Goal: Task Accomplishment & Management: Manage account settings

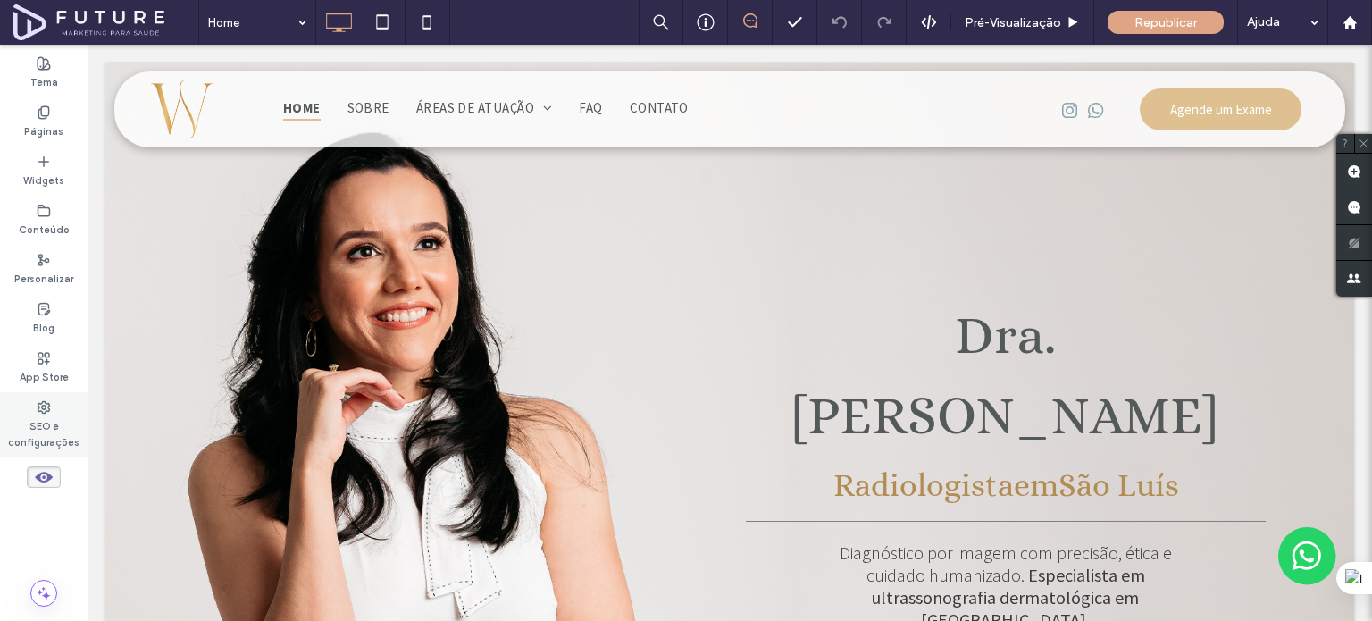
click at [36, 439] on label "SEO e configurações" at bounding box center [44, 432] width 88 height 36
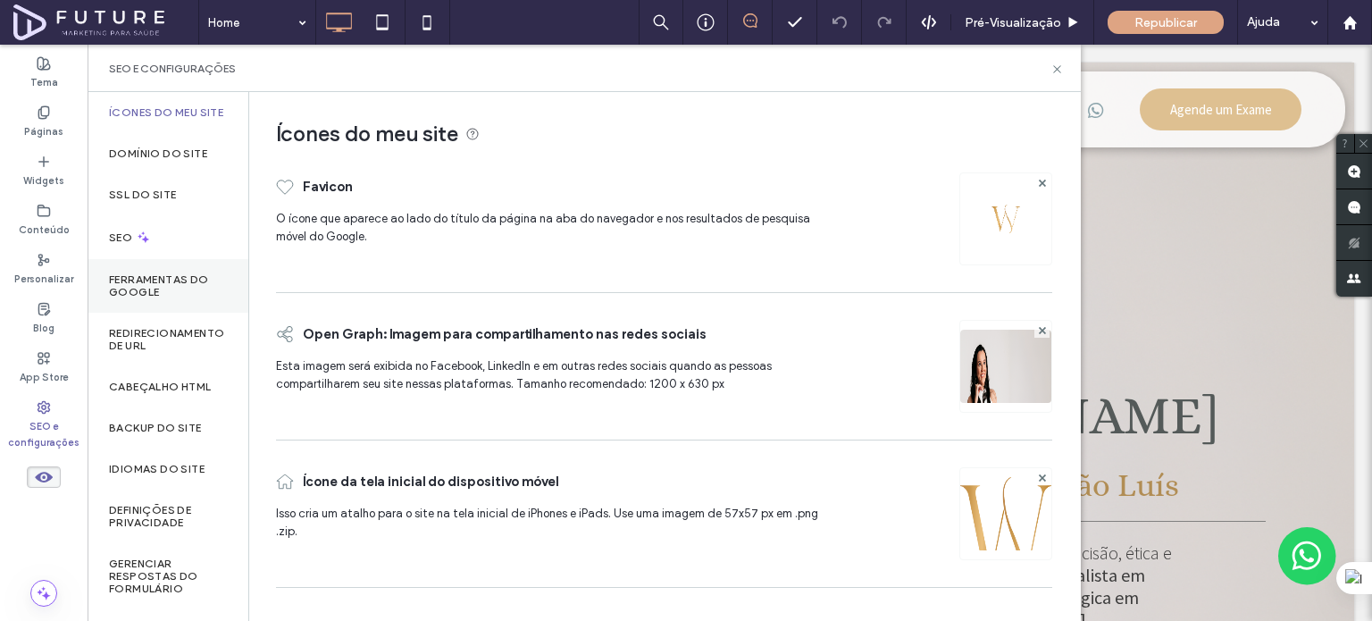
click at [166, 313] on div "Ferramentas do Google" at bounding box center [168, 286] width 161 height 54
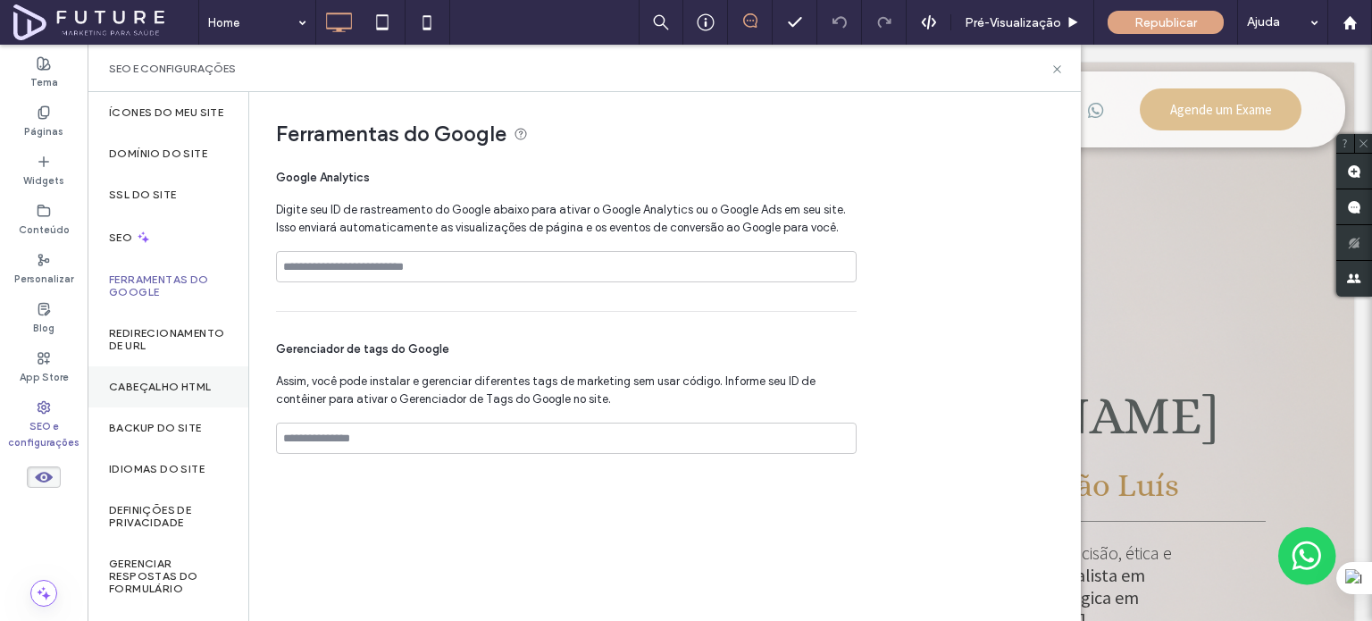
click at [157, 381] on div "Cabeçalho HTML" at bounding box center [168, 386] width 161 height 41
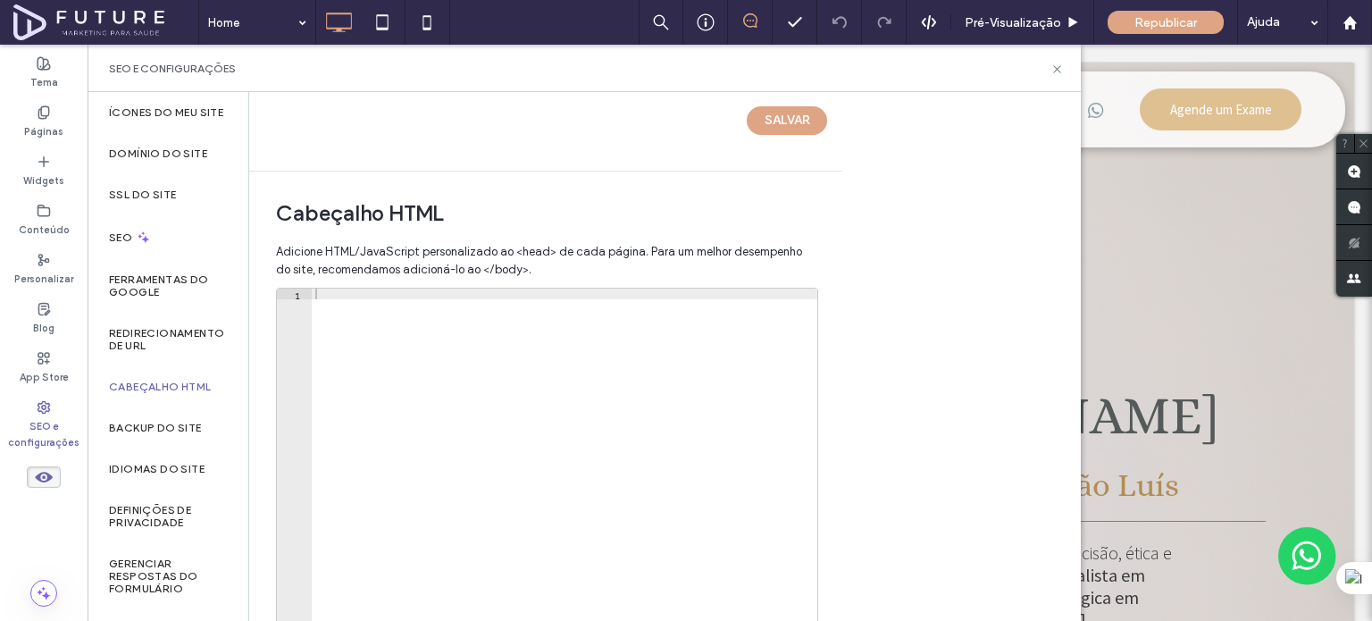
scroll to position [620, 0]
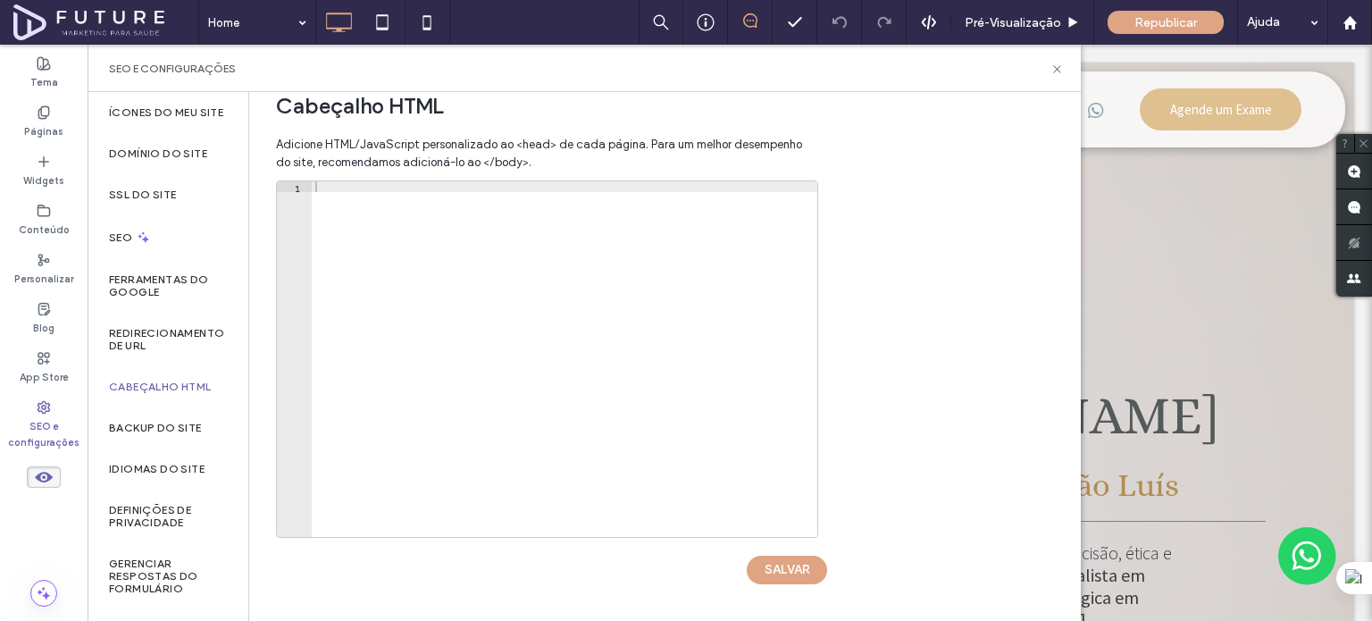
click at [421, 188] on div at bounding box center [565, 369] width 506 height 377
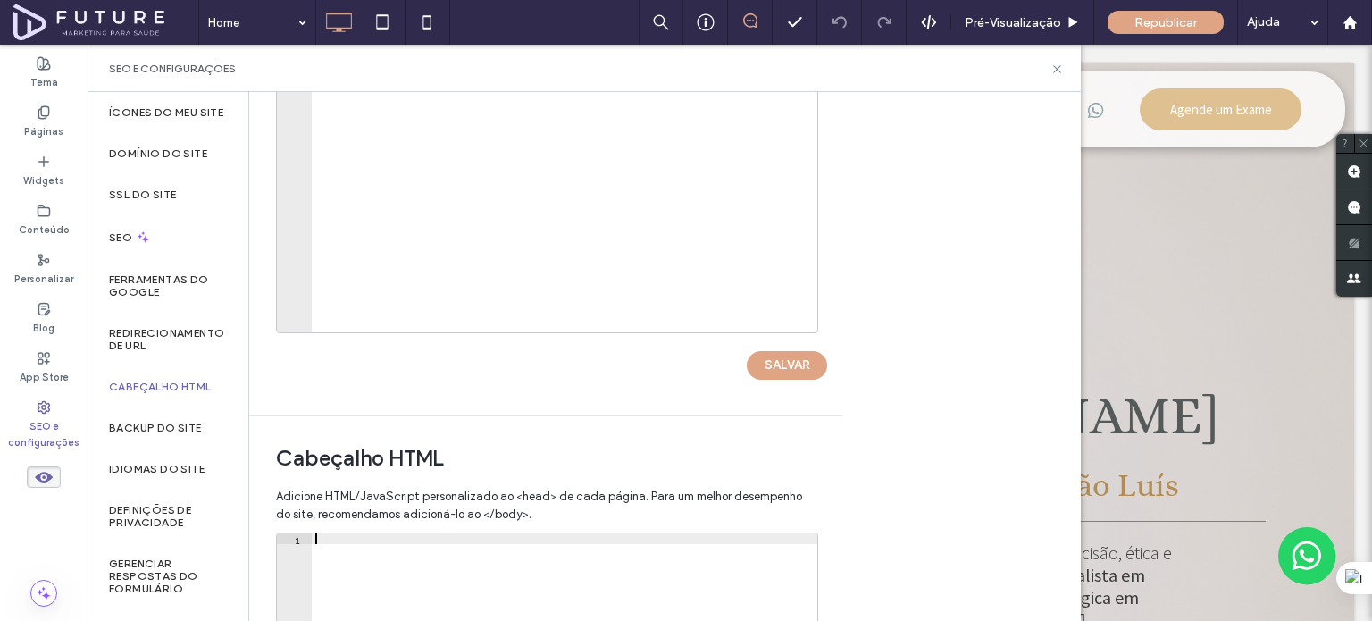
scroll to position [0, 0]
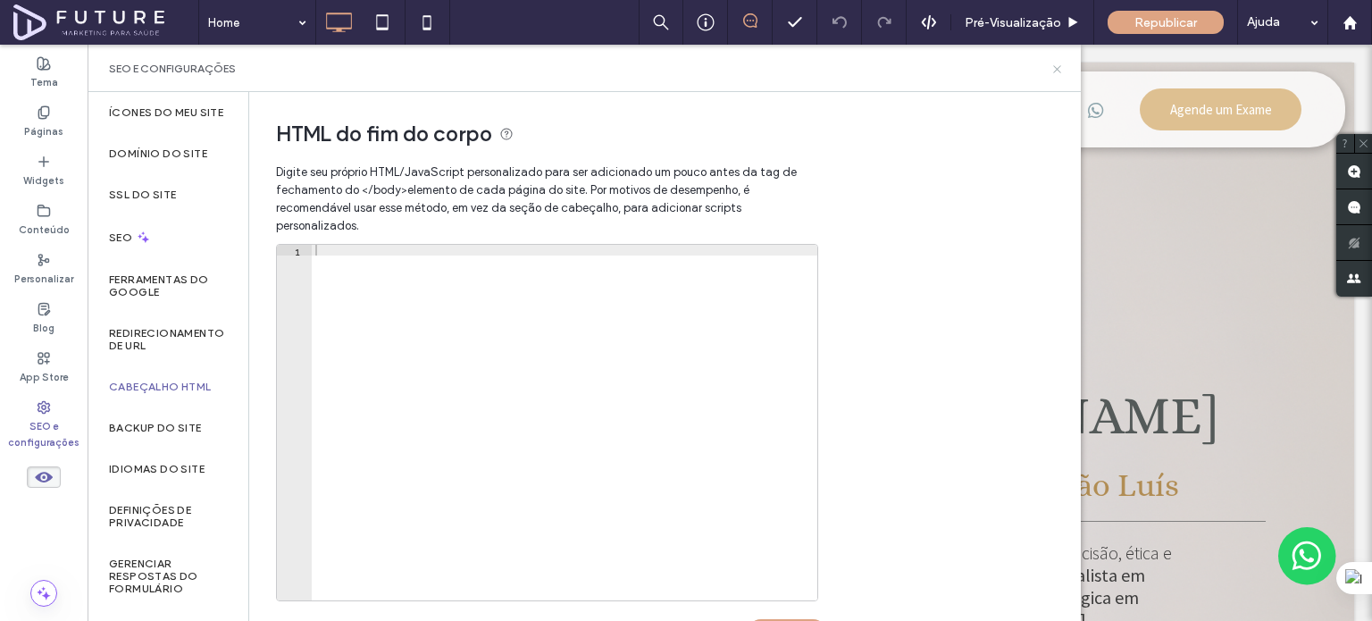
click at [1058, 73] on icon at bounding box center [1056, 69] width 13 height 13
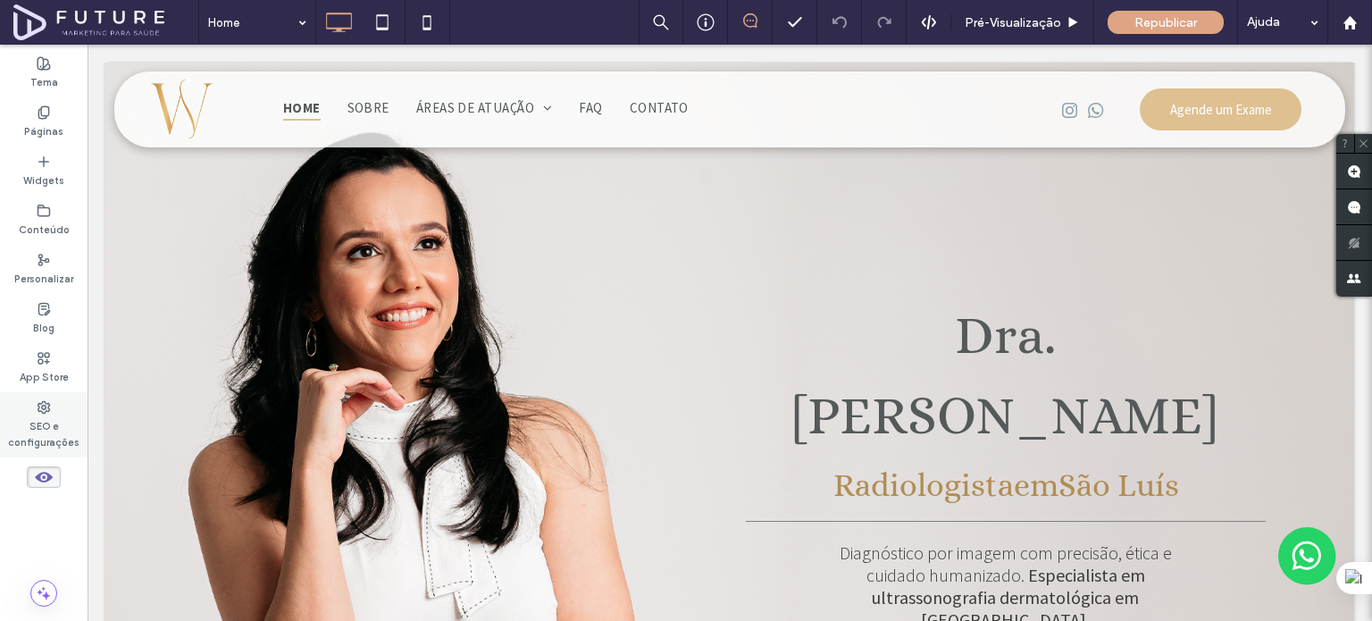
click at [59, 417] on label "SEO e configurações" at bounding box center [44, 432] width 88 height 36
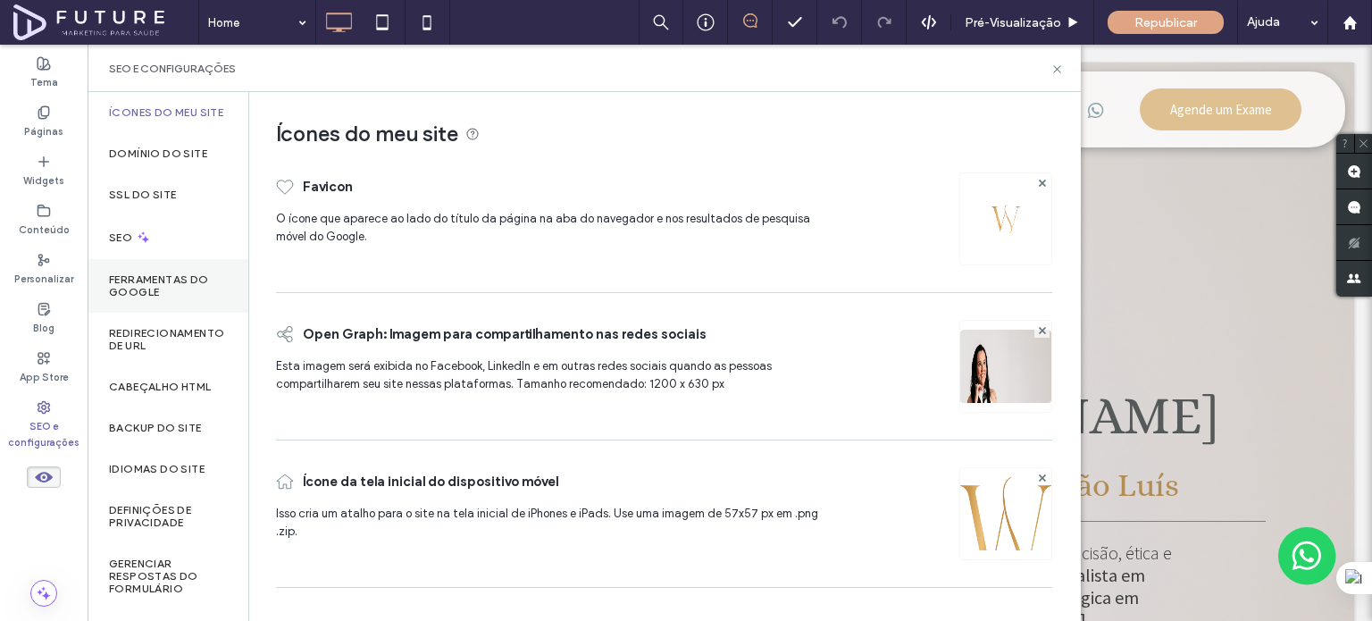
drag, startPoint x: 179, startPoint y: 309, endPoint x: 193, endPoint y: 281, distance: 31.2
click at [179, 298] on label "Ferramentas do Google" at bounding box center [168, 285] width 118 height 25
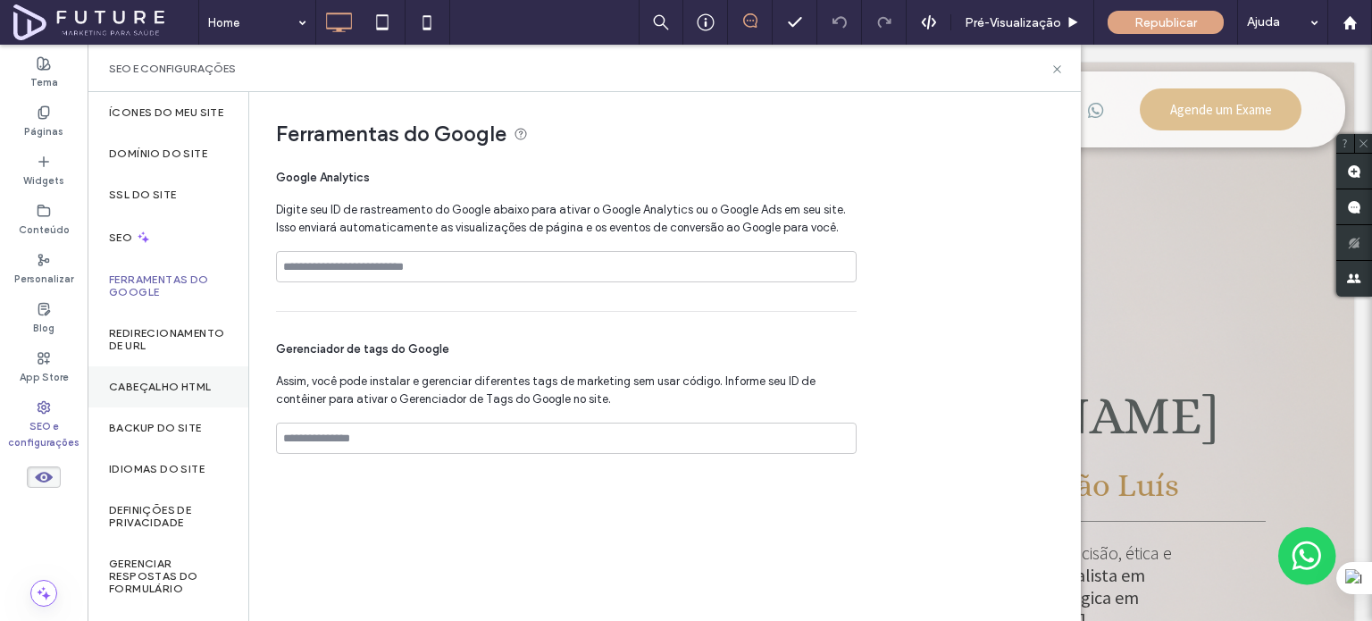
click at [137, 393] on label "Cabeçalho HTML" at bounding box center [160, 387] width 103 height 13
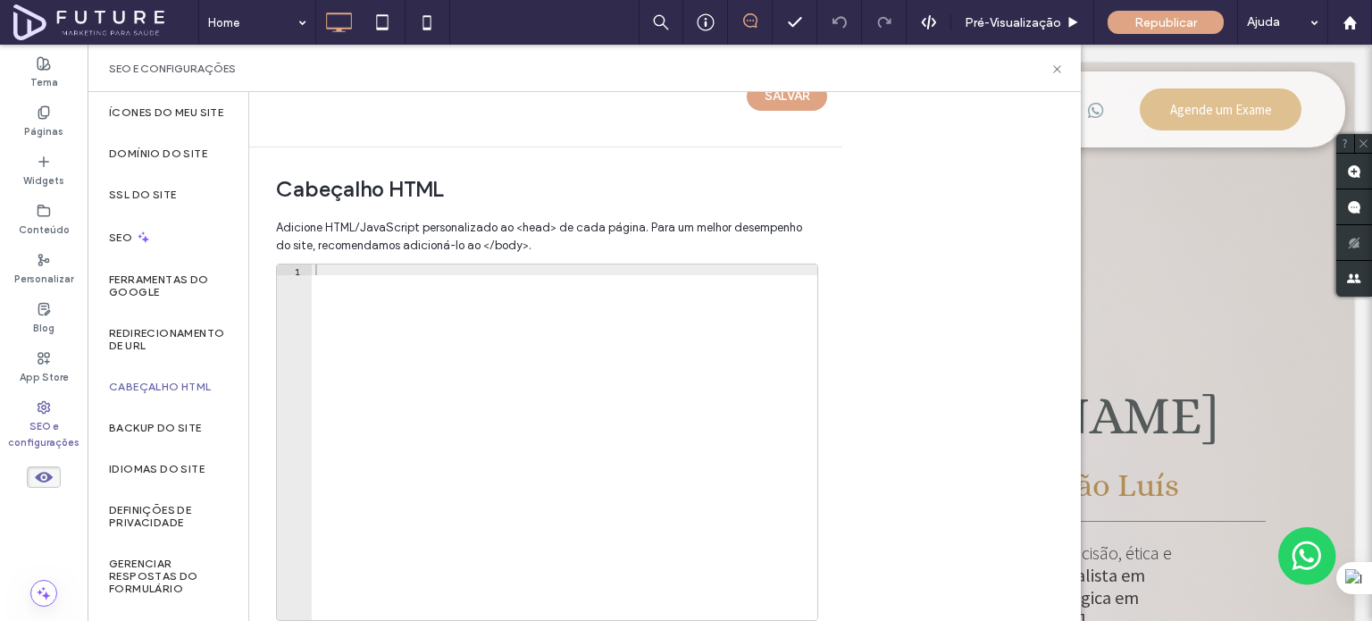
scroll to position [620, 0]
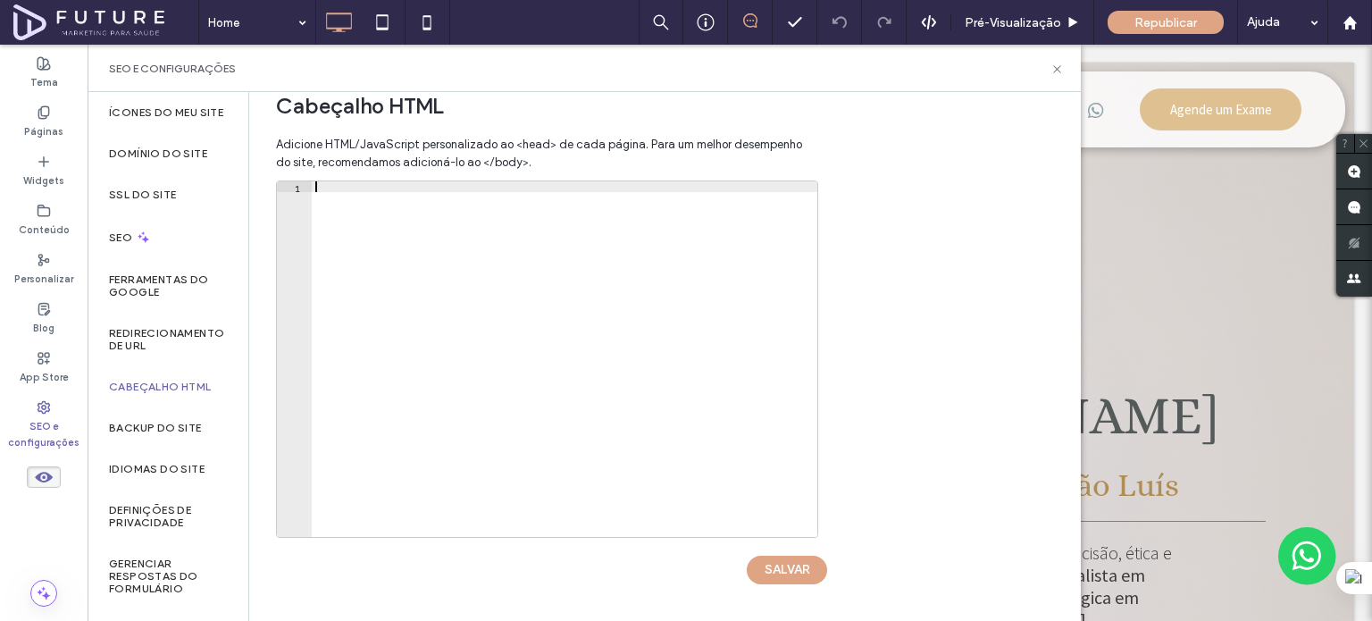
click at [368, 185] on div at bounding box center [565, 369] width 506 height 377
paste textarea "**********"
type textarea "**********"
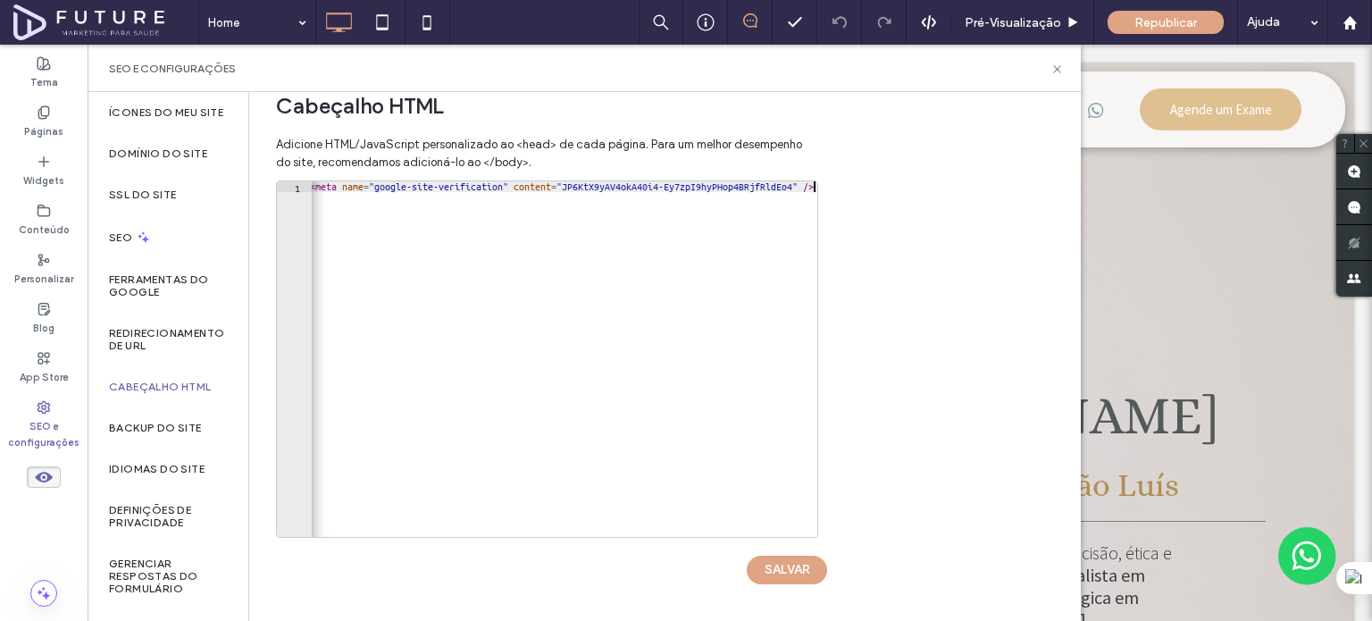
click at [868, 280] on div "HTML do fim do corpo Digite seu próprio HTML/​JavaScript personalizado para ser…" at bounding box center [665, 356] width 832 height 529
click at [800, 572] on button "SALVAR" at bounding box center [787, 570] width 80 height 29
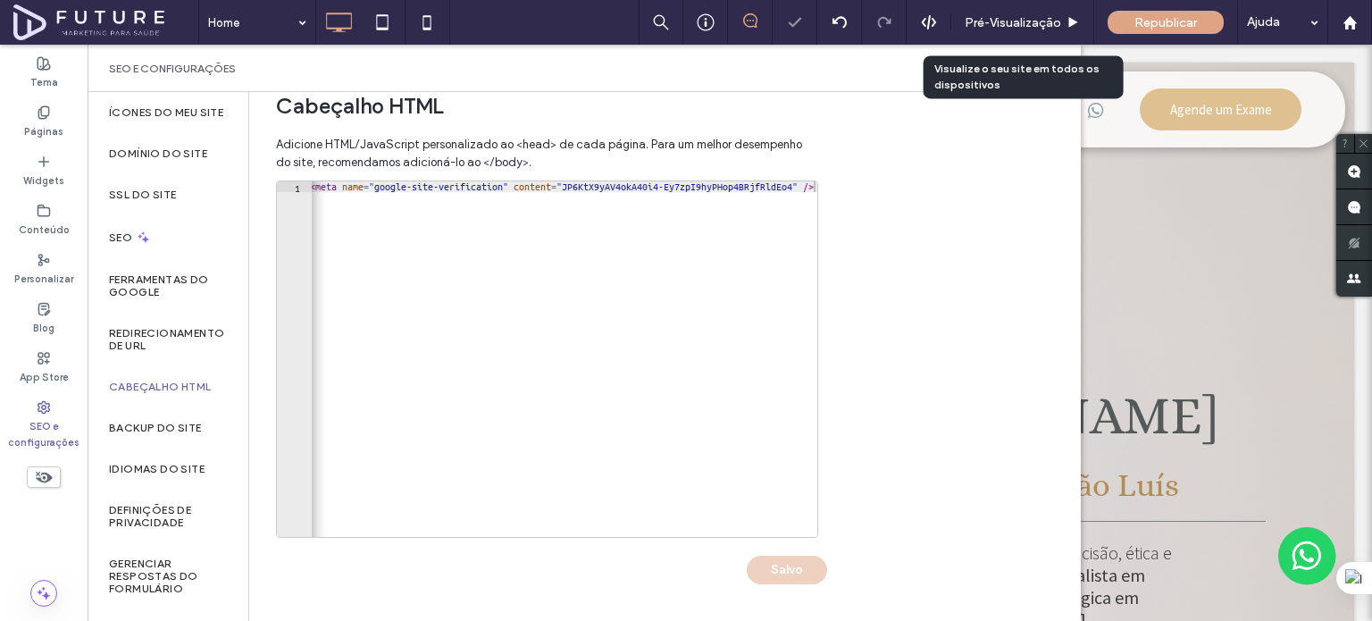
scroll to position [0, 0]
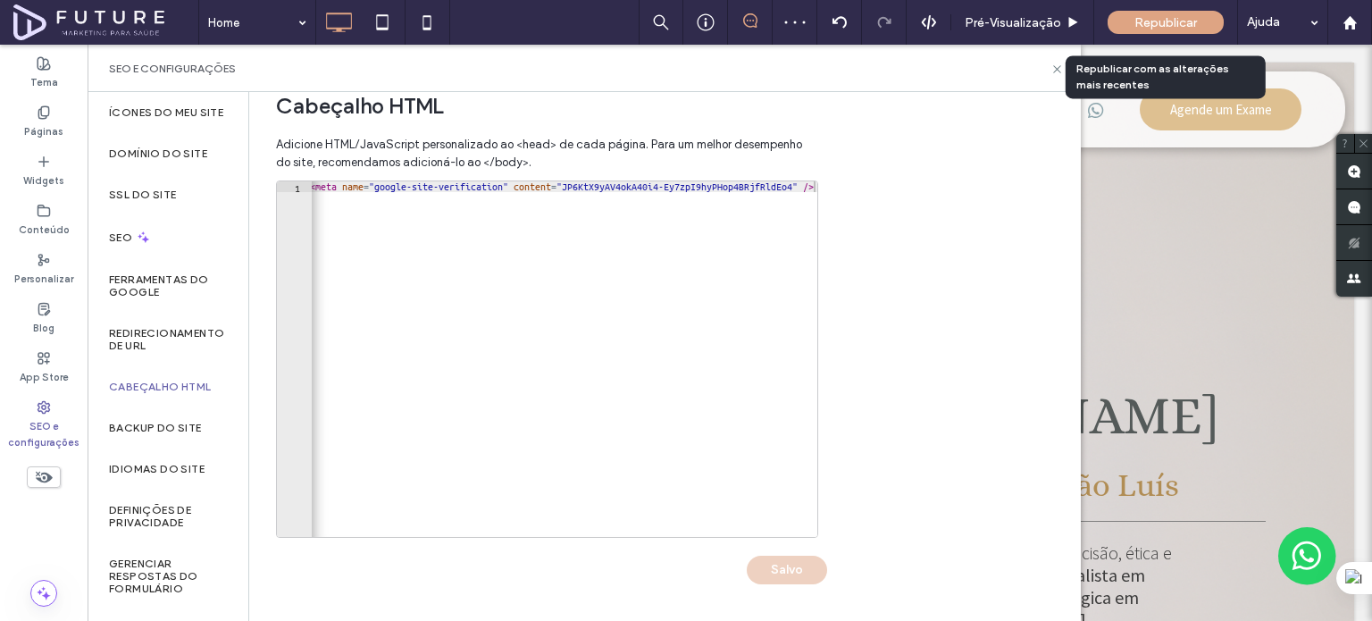
click at [1132, 17] on div "Republicar" at bounding box center [1166, 22] width 116 height 23
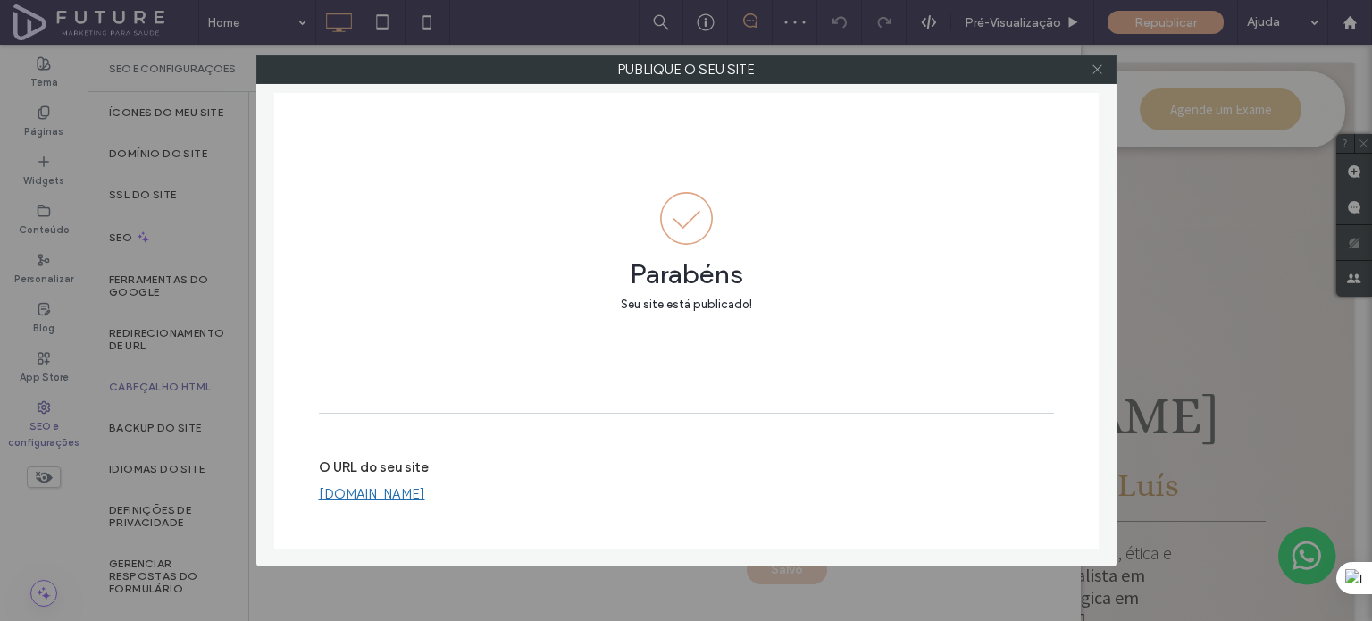
click at [1097, 70] on use at bounding box center [1096, 69] width 9 height 9
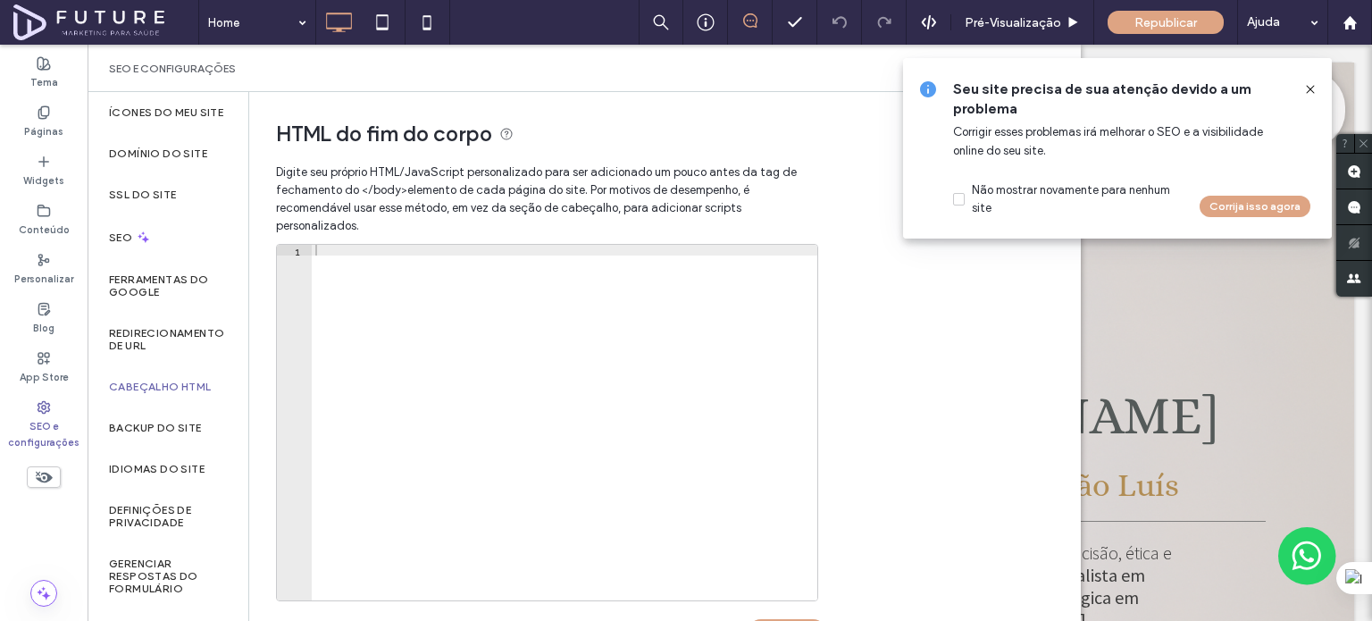
click at [829, 163] on div "HTML do fim do corpo Digite seu próprio HTML/​JavaScript personalizado para ser…" at bounding box center [545, 387] width 593 height 591
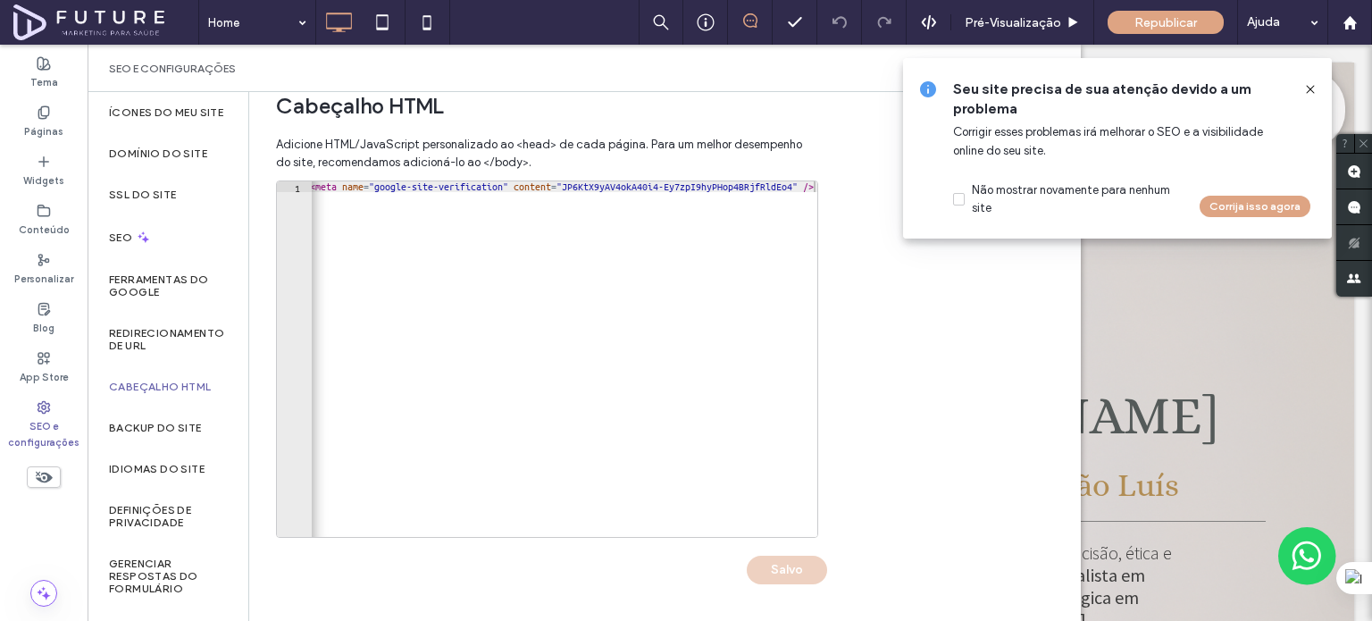
click at [861, 263] on div "HTML do fim do corpo Digite seu próprio HTML/​JavaScript personalizado para ser…" at bounding box center [665, 356] width 832 height 529
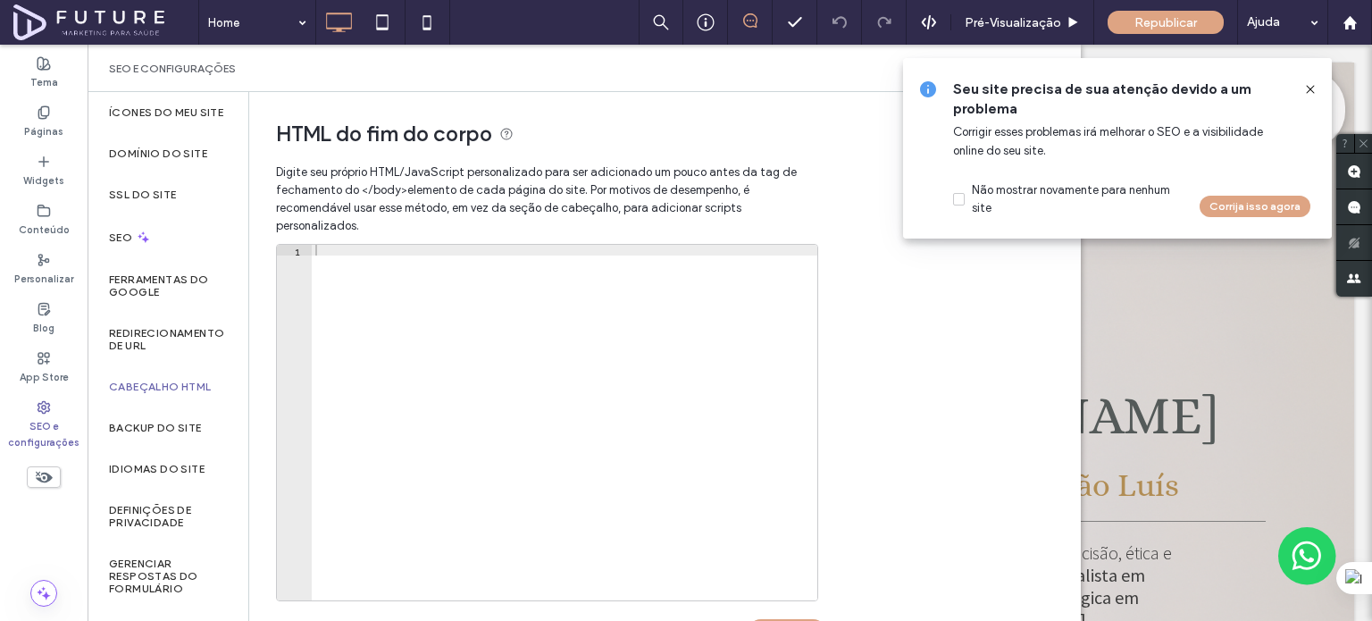
scroll to position [620, 0]
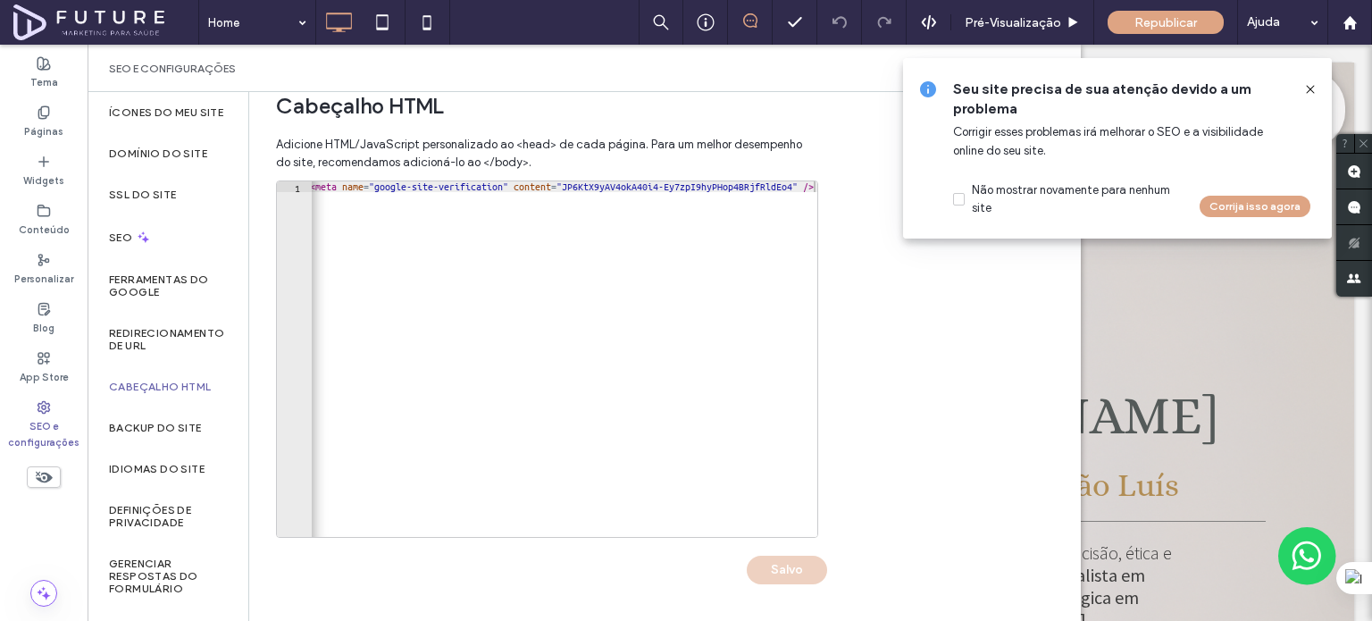
click at [855, 263] on div "HTML do fim do corpo Digite seu próprio HTML/​JavaScript personalizado para ser…" at bounding box center [665, 356] width 832 height 529
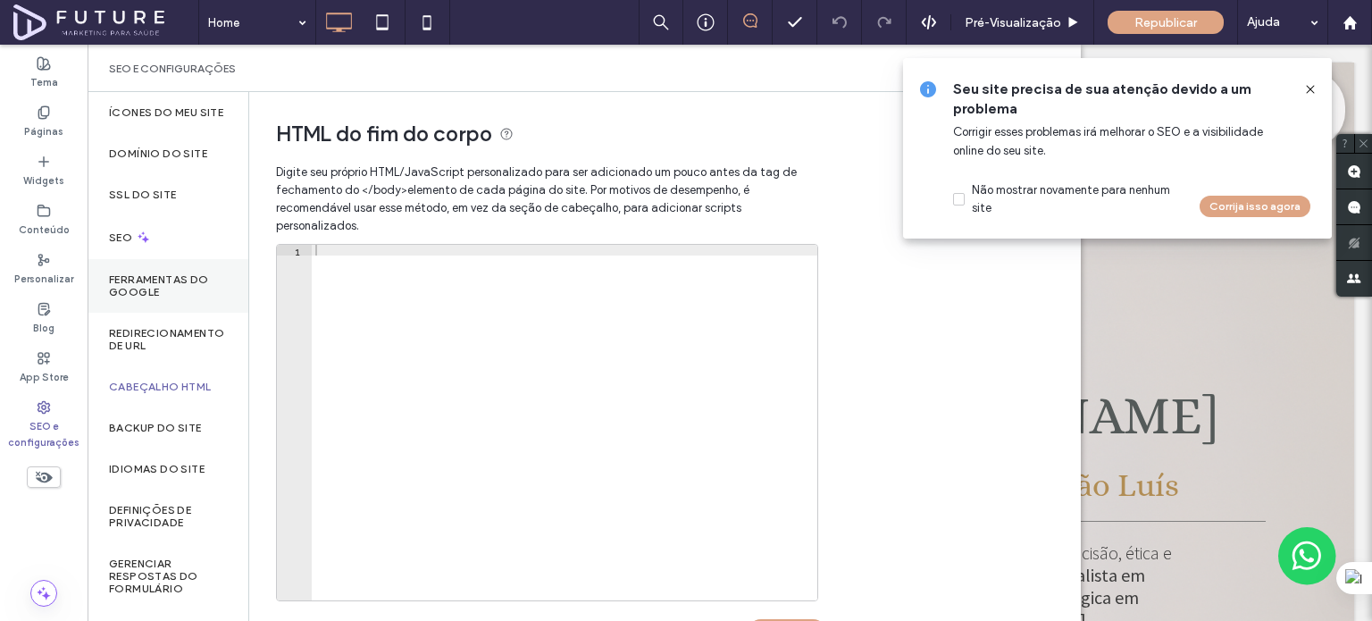
click at [157, 312] on div "Ferramentas do Google" at bounding box center [168, 286] width 161 height 54
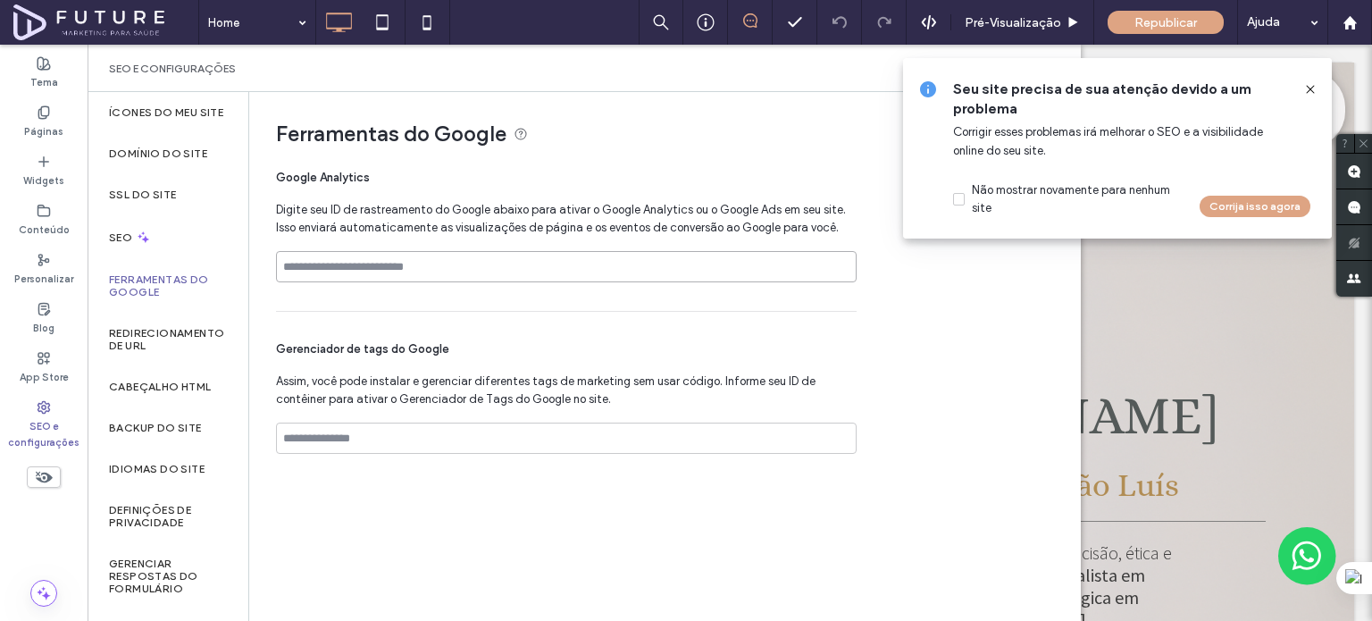
click at [334, 266] on input at bounding box center [566, 266] width 581 height 31
paste input "**********"
type input "**********"
click at [513, 314] on div "Gerenciador de tags do Google Assim, você pode instalar e gerenciar diferentes …" at bounding box center [566, 397] width 581 height 171
click at [1311, 88] on icon at bounding box center [1310, 89] width 14 height 14
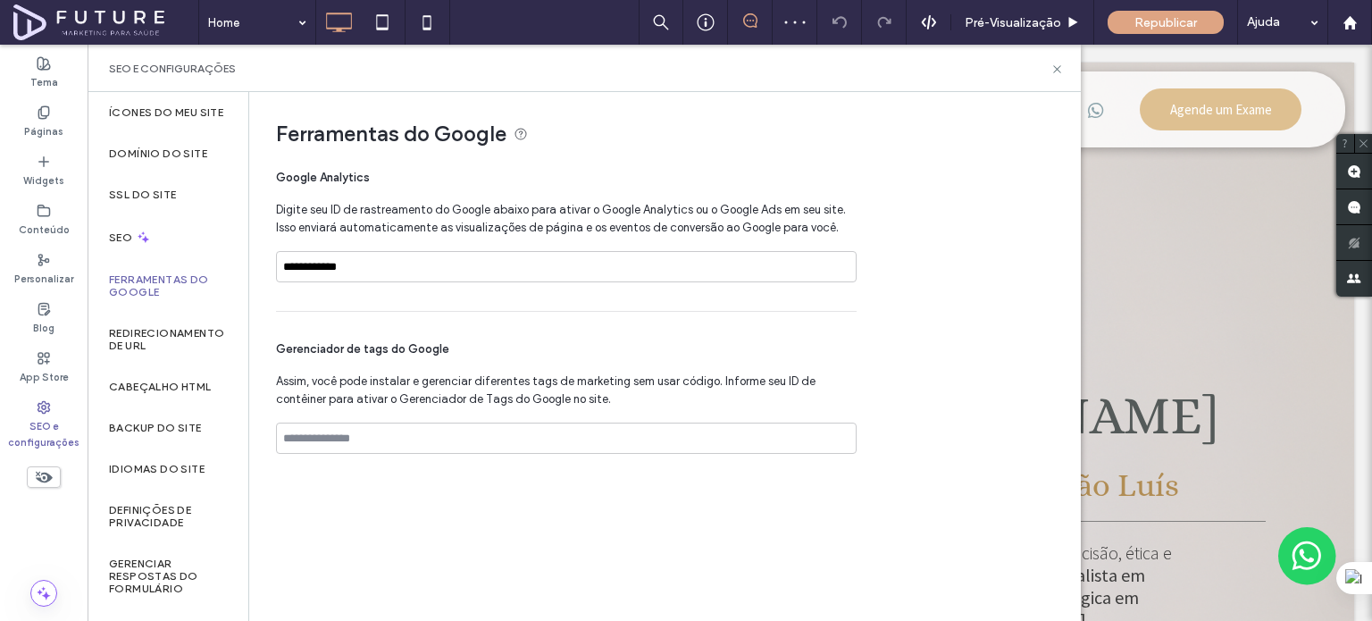
click at [656, 249] on div "**********" at bounding box center [566, 233] width 581 height 156
click at [647, 265] on input "**********" at bounding box center [566, 266] width 581 height 31
click at [704, 187] on div "**********" at bounding box center [566, 233] width 581 height 156
click at [1141, 26] on span "Republicar" at bounding box center [1165, 22] width 63 height 15
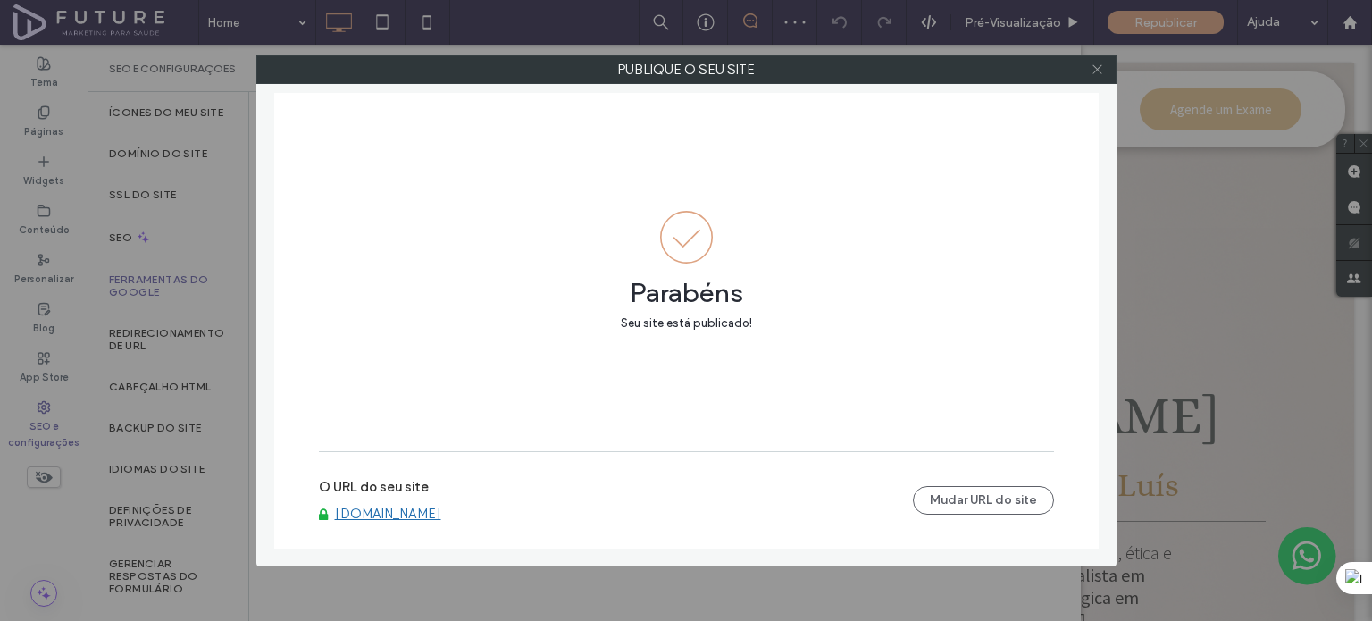
click at [1093, 69] on icon at bounding box center [1097, 69] width 13 height 13
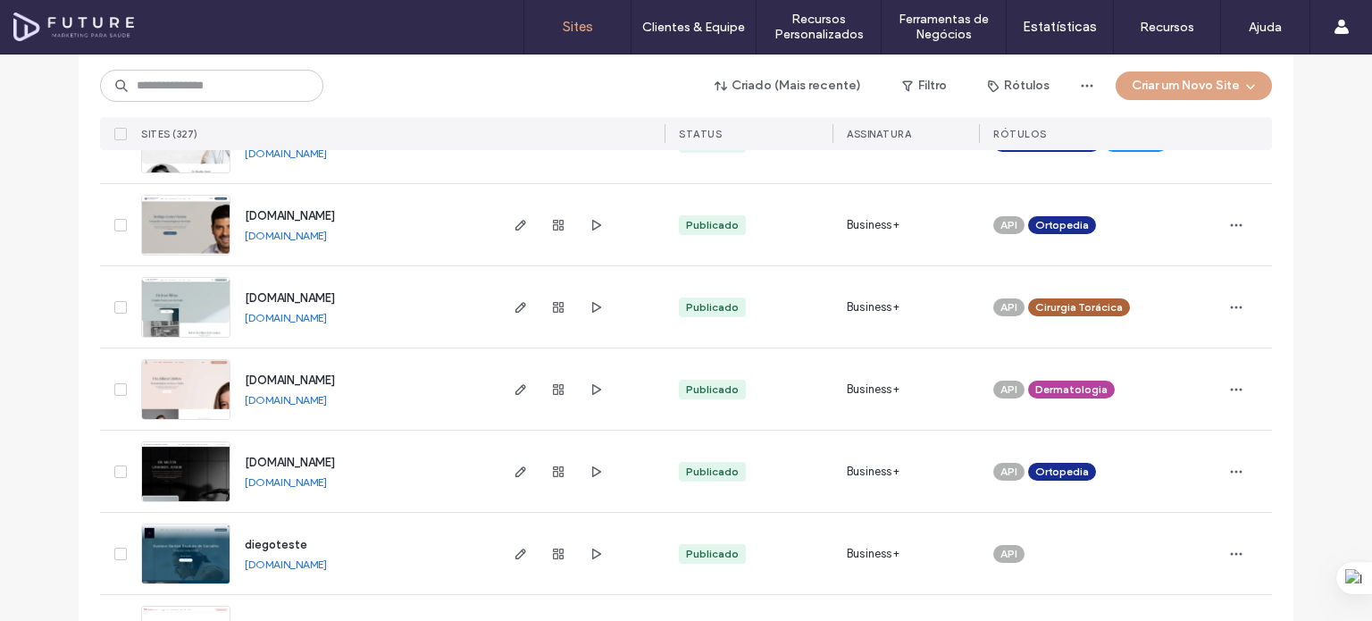
scroll to position [2590, 0]
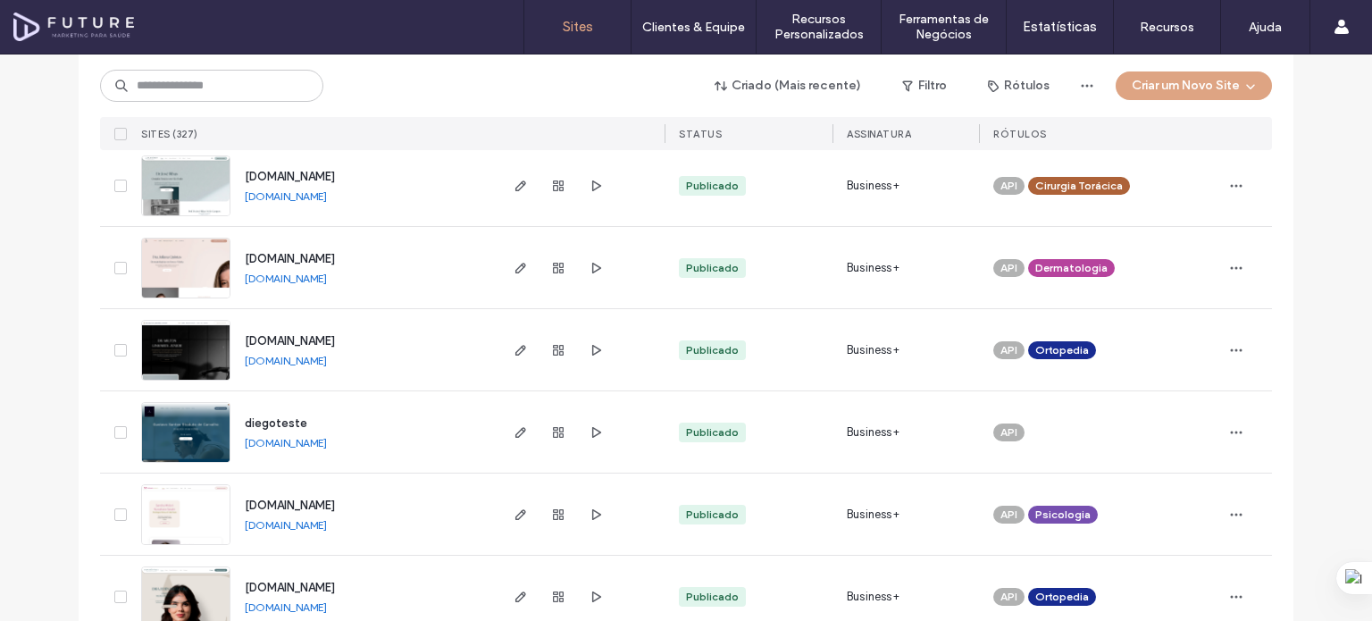
click at [271, 65] on div "Criado (Mais recente) Filtro Rótulos Criar um Novo Site Sites (327) STATUS Assi…" at bounding box center [686, 102] width 1172 height 96
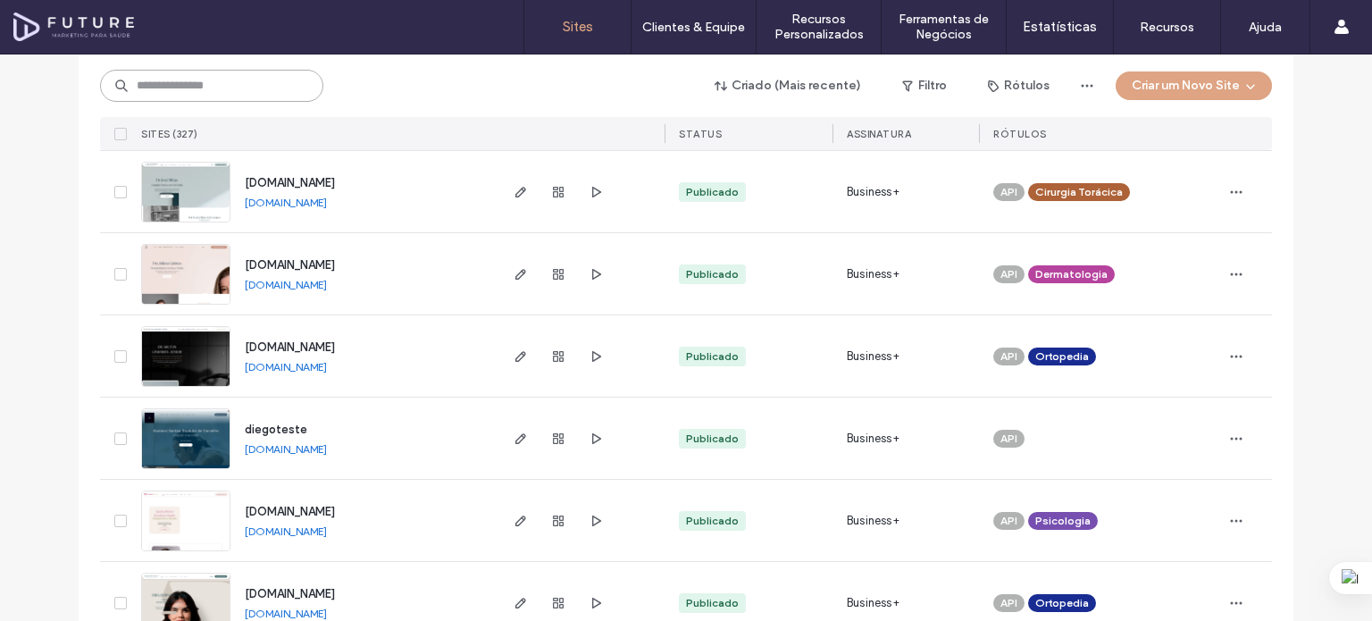
click at [268, 77] on input at bounding box center [211, 86] width 223 height 32
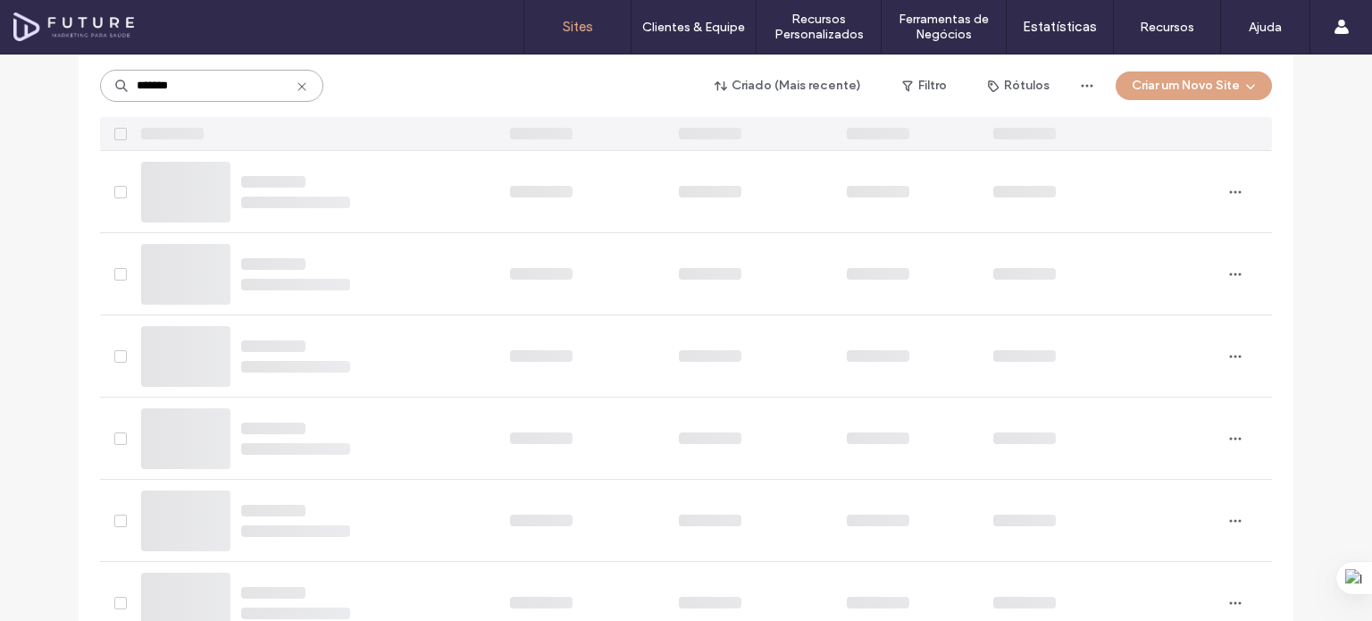
type input "*******"
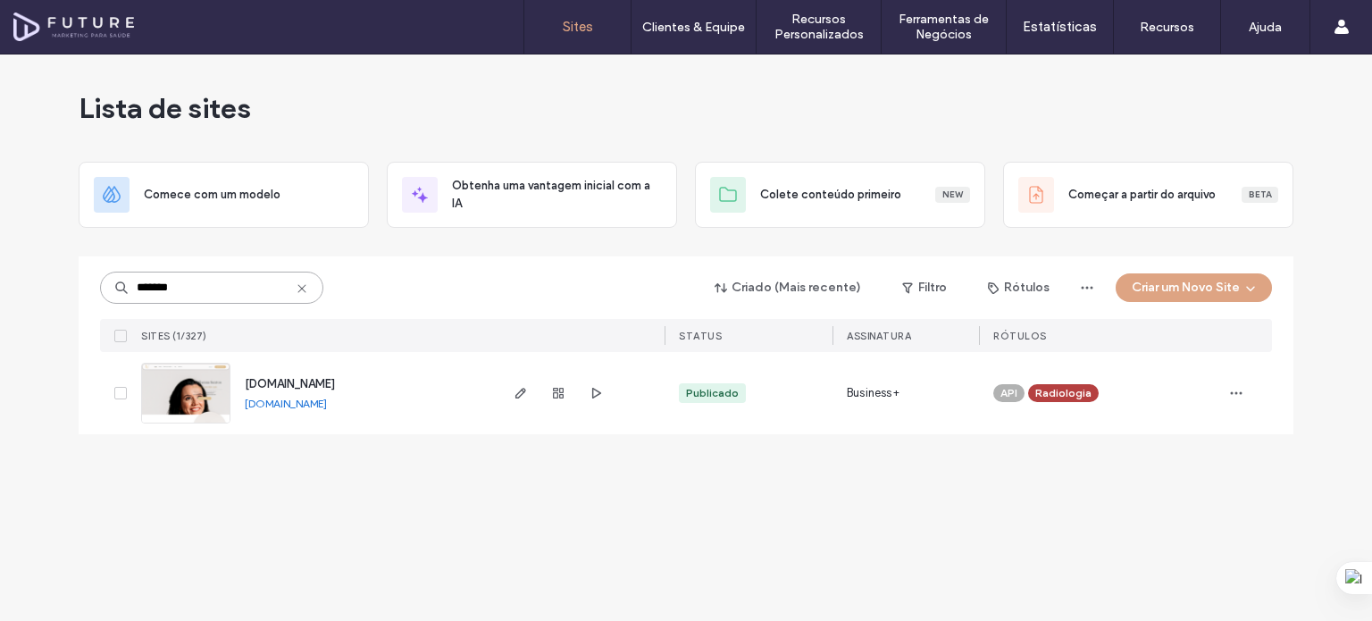
scroll to position [0, 0]
click at [297, 403] on link "[DOMAIN_NAME]" at bounding box center [286, 403] width 82 height 13
